Goal: Task Accomplishment & Management: Manage account settings

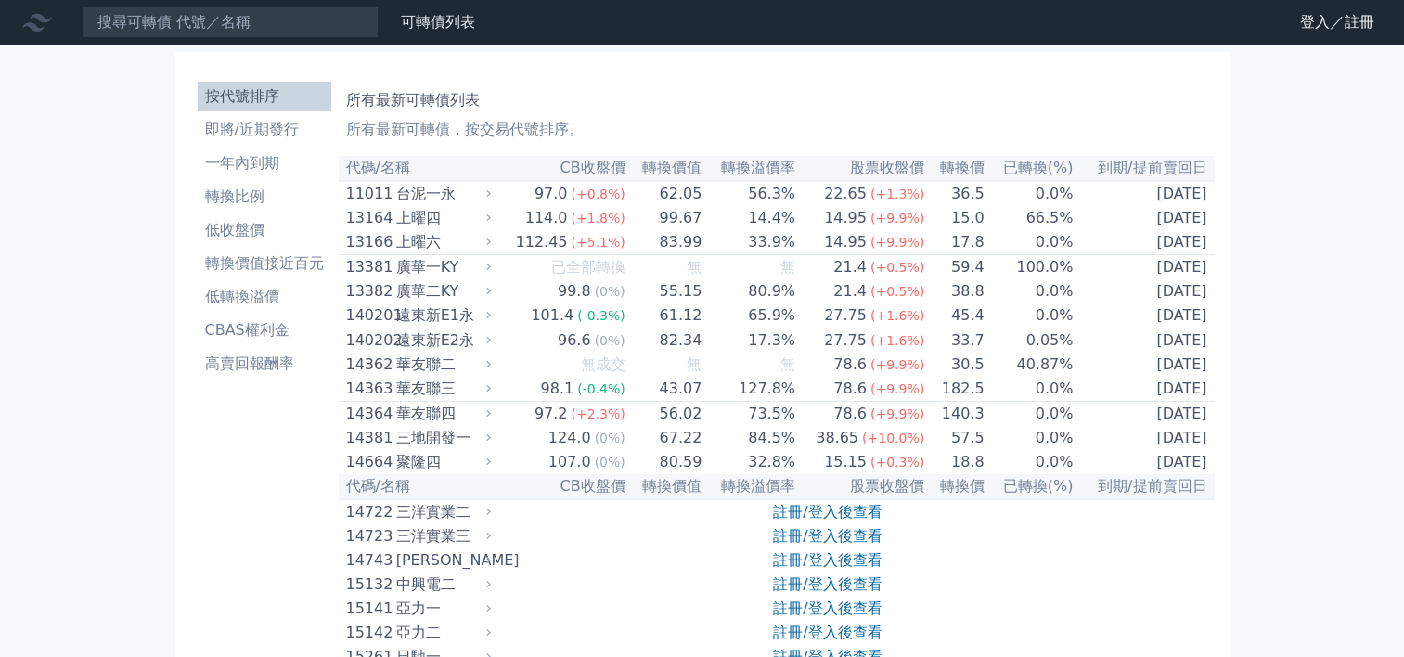
click at [1305, 21] on link "登入／註冊" at bounding box center [1337, 22] width 104 height 30
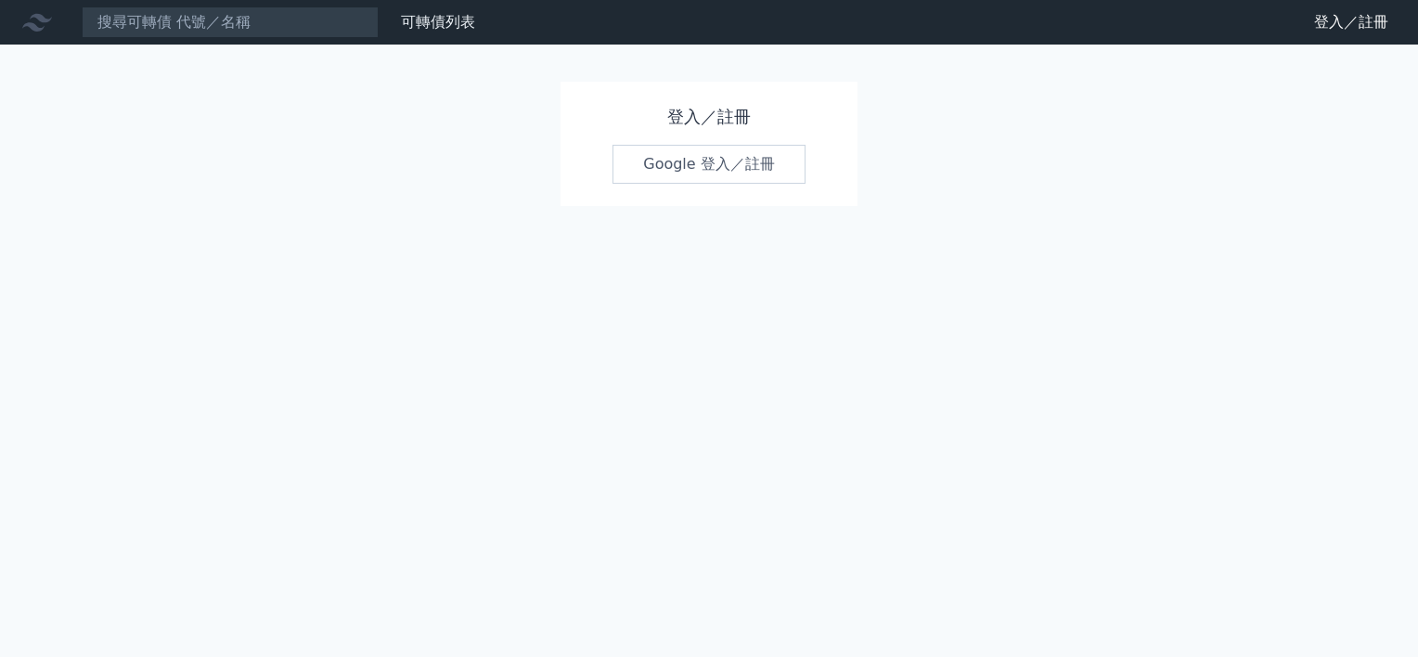
click at [681, 176] on link "Google 登入／註冊" at bounding box center [709, 164] width 193 height 39
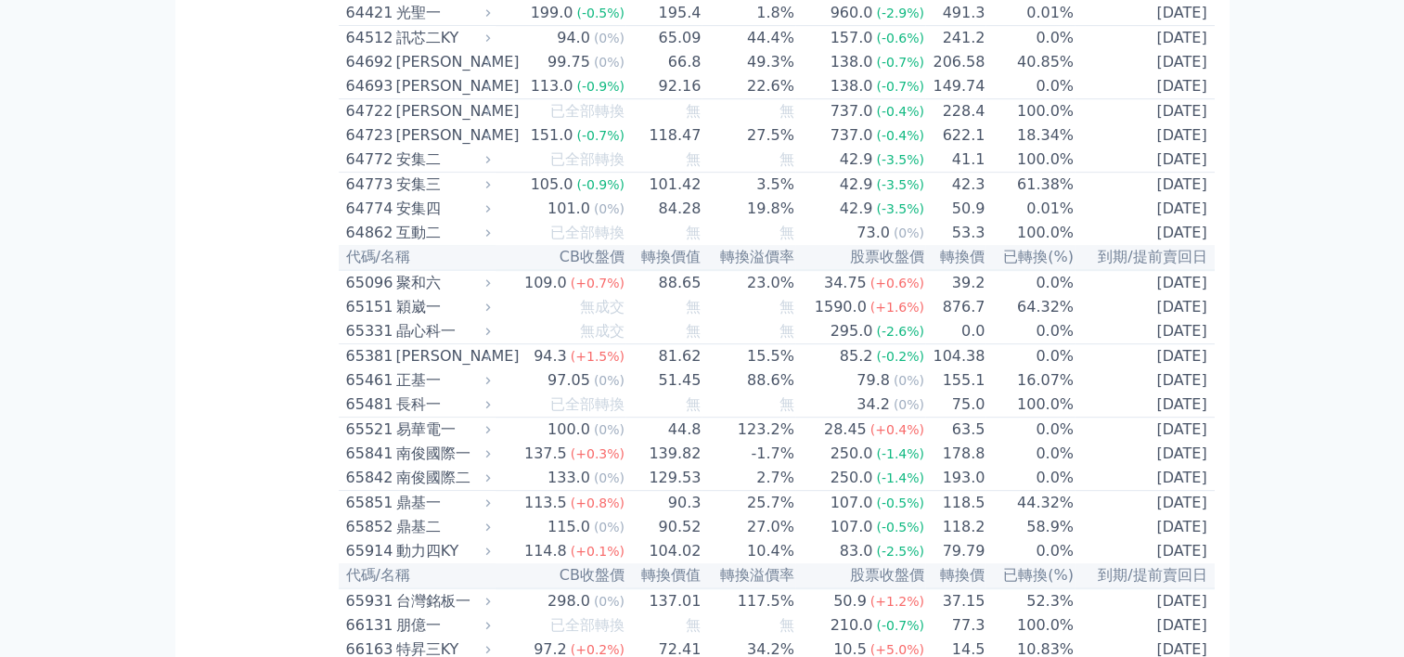
scroll to position [7981, 0]
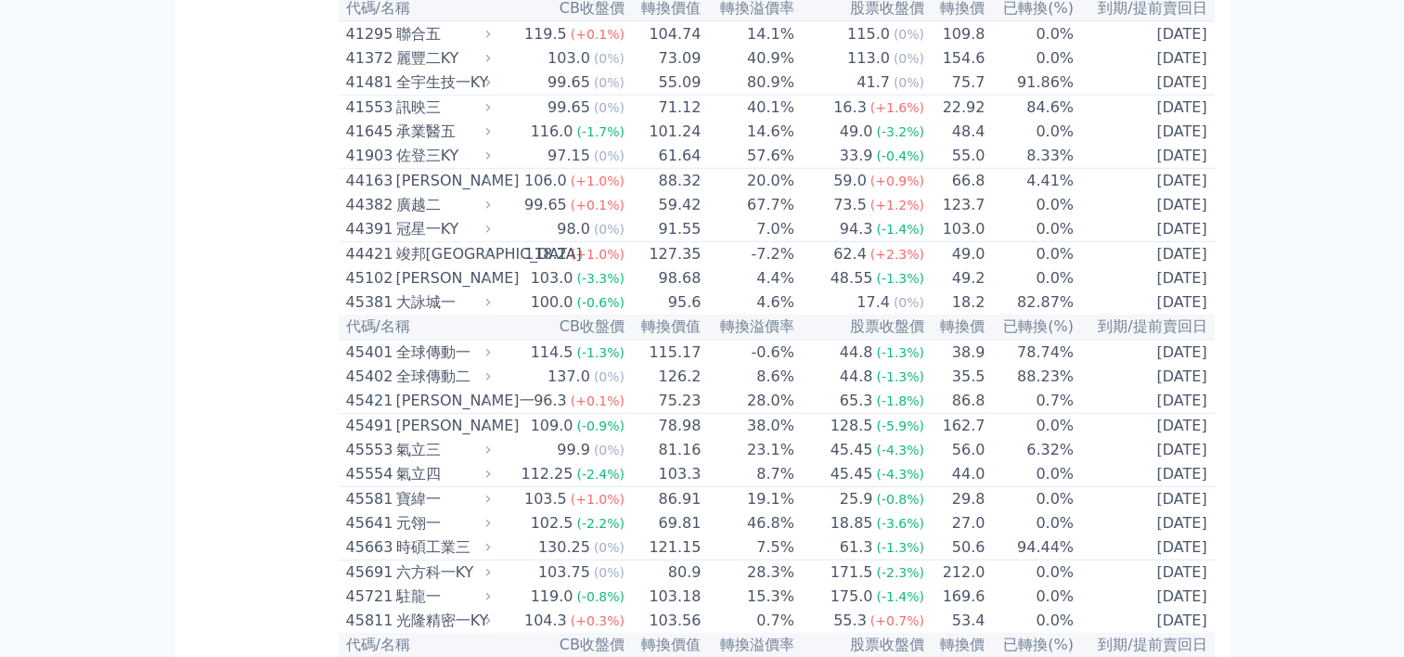
scroll to position [4791, 0]
